Goal: Task Accomplishment & Management: Manage account settings

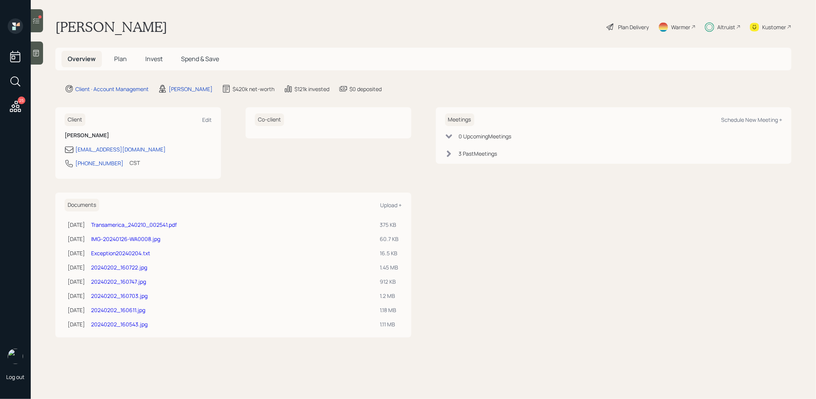
click at [122, 61] on span "Plan" at bounding box center [120, 59] width 13 height 8
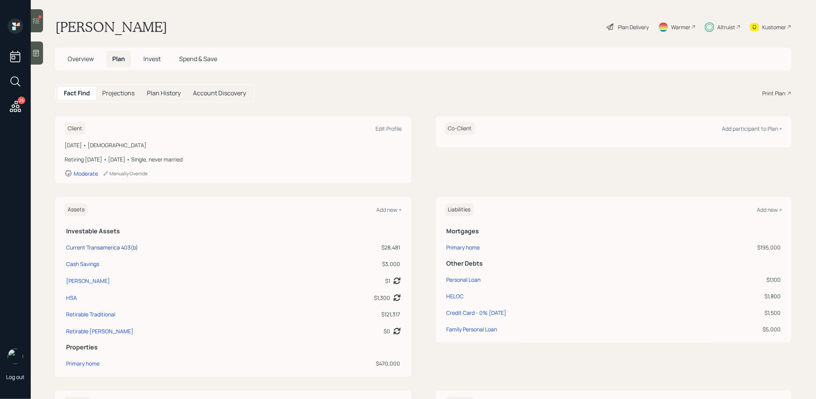
click at [97, 248] on div "Current Transamerica 403(b)" at bounding box center [102, 247] width 72 height 8
select select "public_school_sponsored"
select select "balanced"
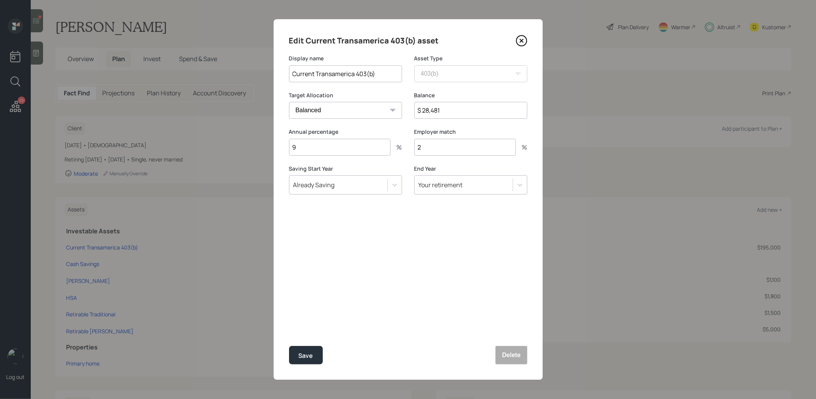
click at [521, 41] on icon at bounding box center [521, 40] width 3 height 3
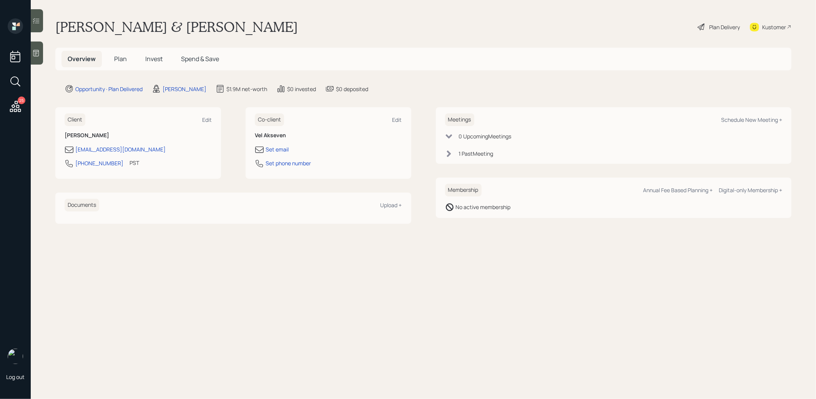
click at [155, 56] on span "Invest" at bounding box center [153, 59] width 17 height 8
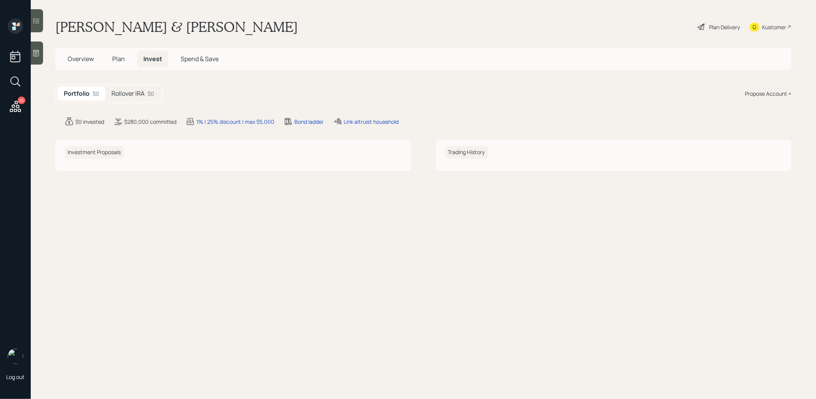
click at [137, 93] on h5 "Rollover IRA" at bounding box center [128, 93] width 33 height 7
